Goal: Transaction & Acquisition: Obtain resource

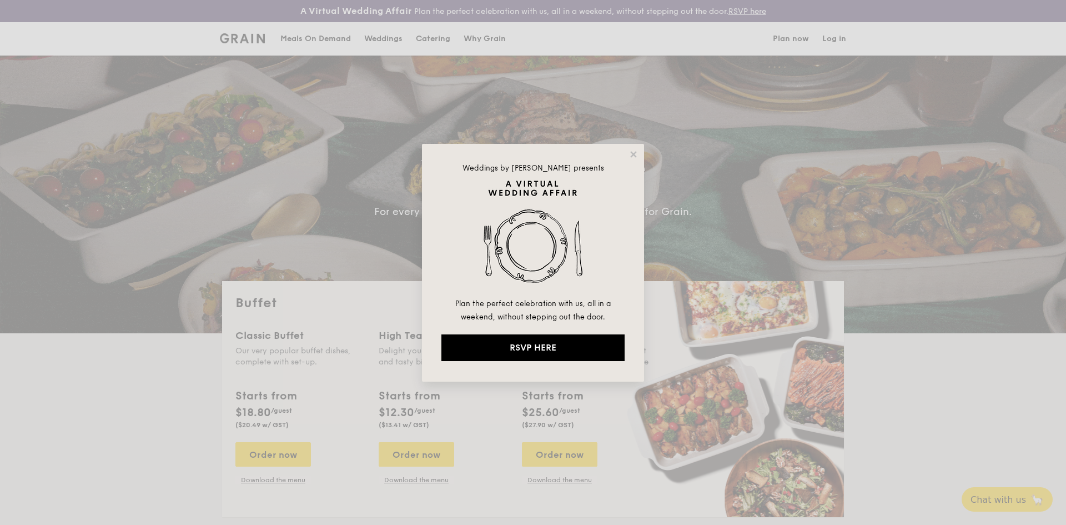
select select
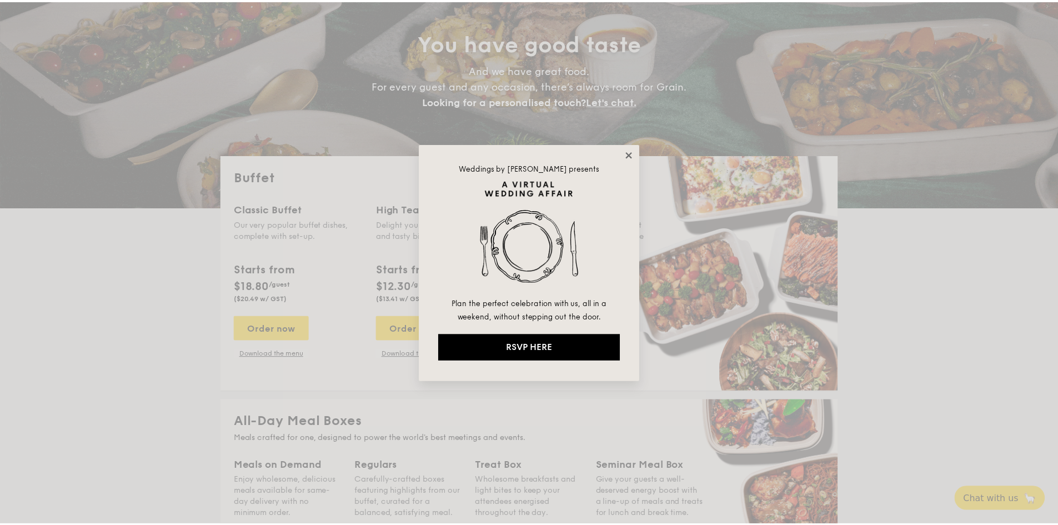
scroll to position [126, 0]
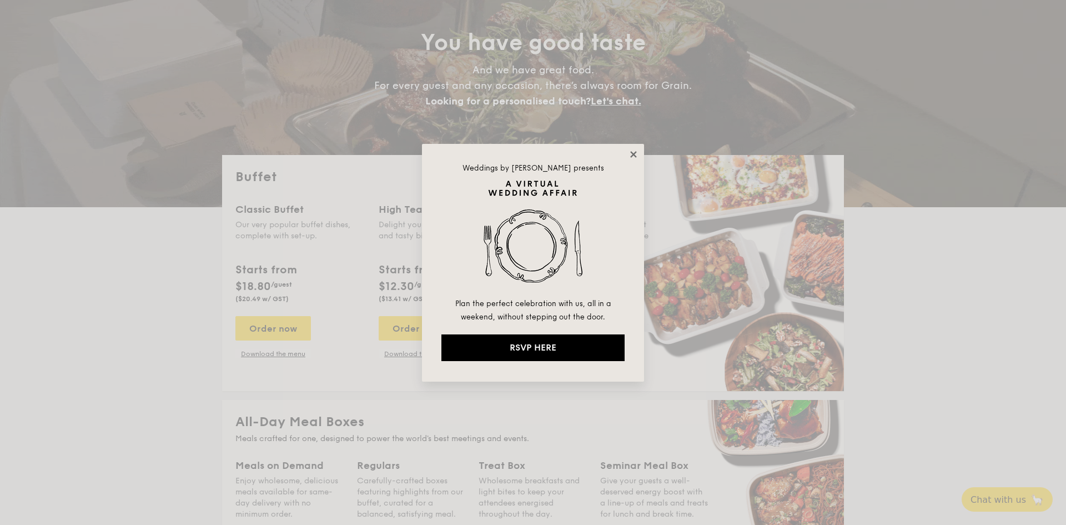
click at [629, 152] on icon at bounding box center [634, 154] width 10 height 10
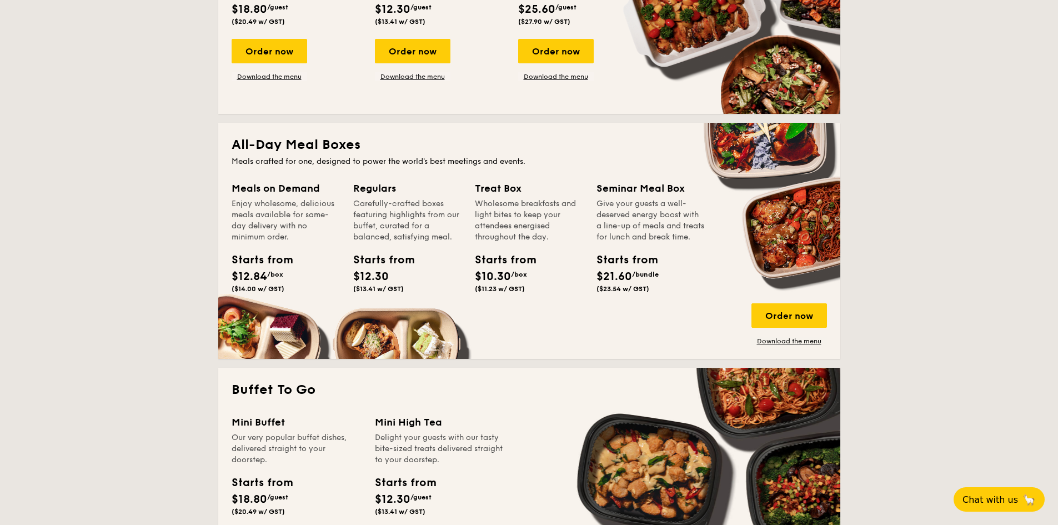
scroll to position [404, 0]
click at [800, 317] on div "Order now" at bounding box center [789, 315] width 76 height 24
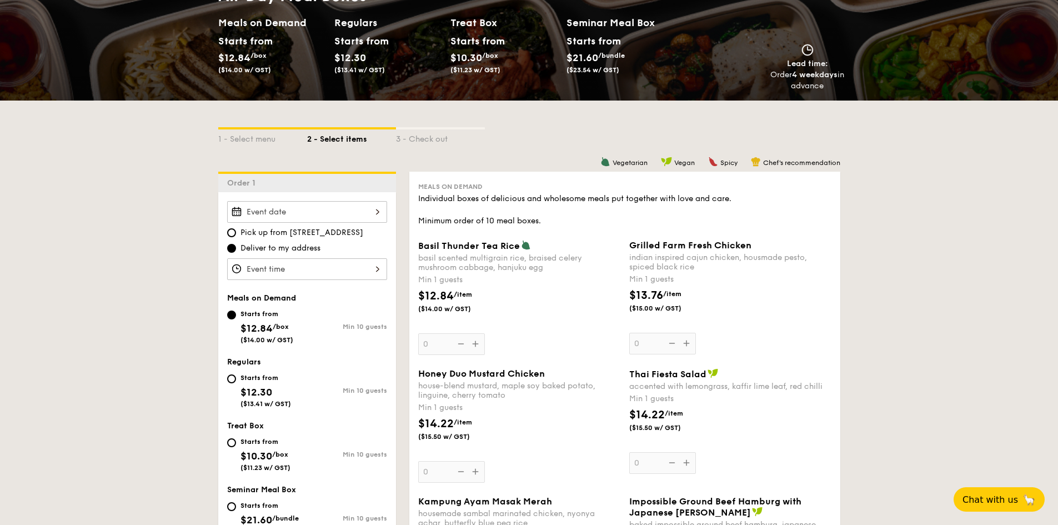
scroll to position [166, 0]
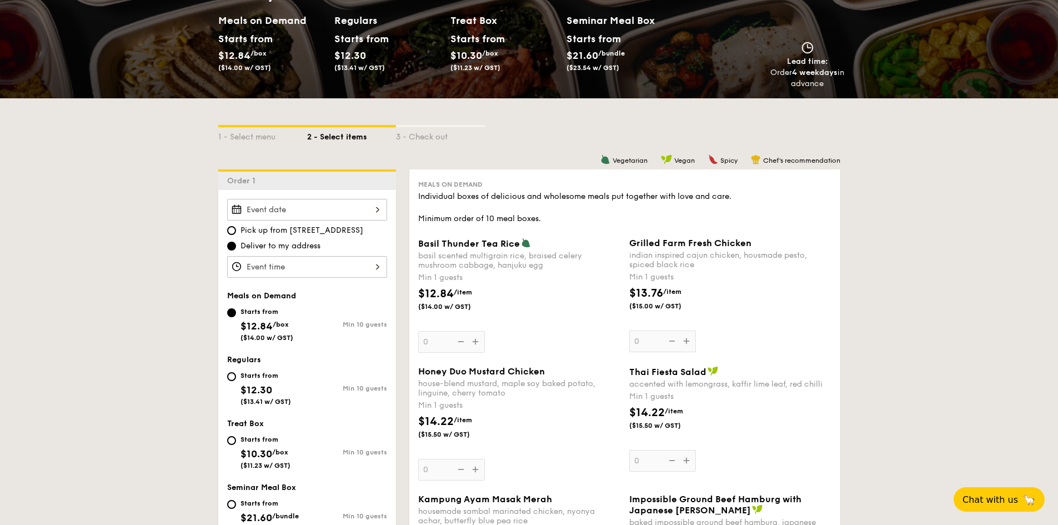
select select
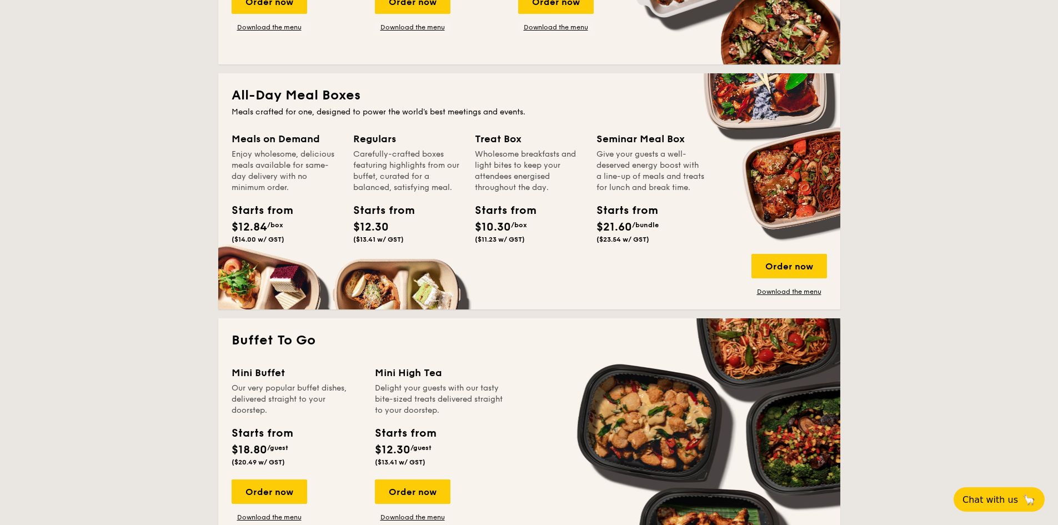
scroll to position [452, 0]
click at [767, 290] on link "Download the menu" at bounding box center [789, 292] width 76 height 9
